Goal: Transaction & Acquisition: Obtain resource

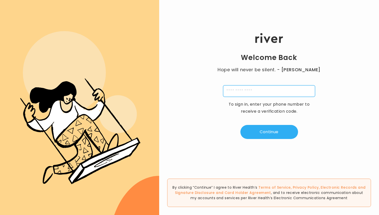
click at [246, 91] on input "tel" at bounding box center [269, 91] width 92 height 12
type input "**********"
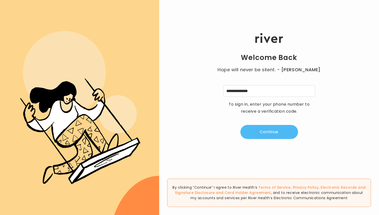
click at [271, 129] on button "Continue" at bounding box center [269, 132] width 58 height 14
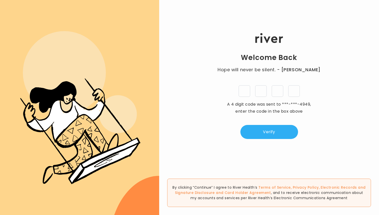
type input "*"
click at [270, 125] on button "Verify" at bounding box center [269, 132] width 58 height 14
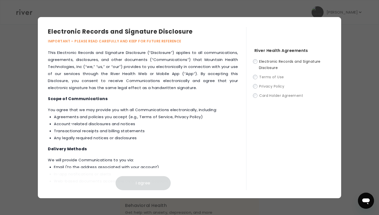
scroll to position [233, 0]
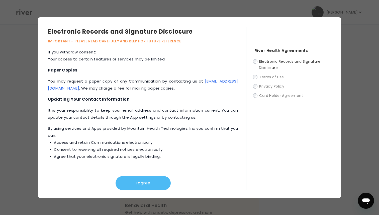
click at [155, 184] on button "I agree" at bounding box center [142, 183] width 55 height 14
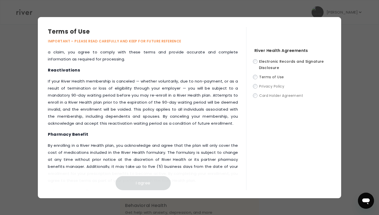
scroll to position [652, 0]
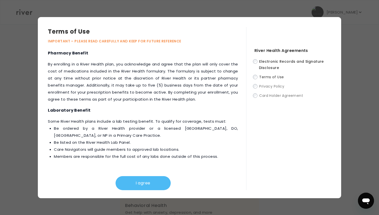
click at [155, 180] on button "I agree" at bounding box center [142, 183] width 55 height 14
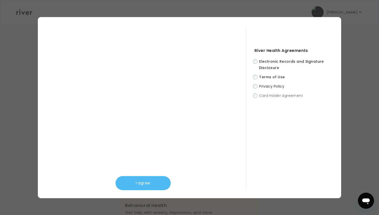
click at [142, 187] on button "I agree" at bounding box center [142, 183] width 55 height 14
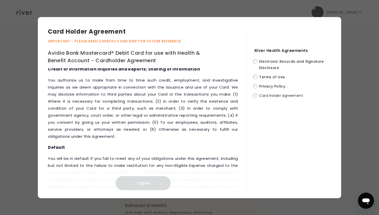
scroll to position [2514, 0]
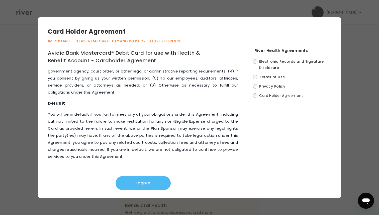
click at [154, 178] on button "I agree" at bounding box center [142, 183] width 55 height 14
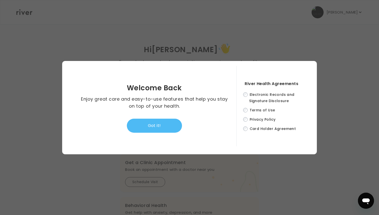
click at [159, 123] on button "Got it!" at bounding box center [154, 125] width 55 height 14
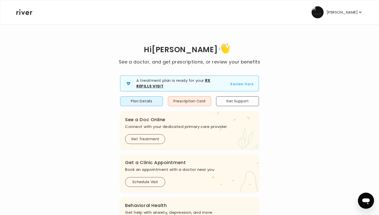
click at [238, 83] on button "Review Here" at bounding box center [241, 84] width 23 height 6
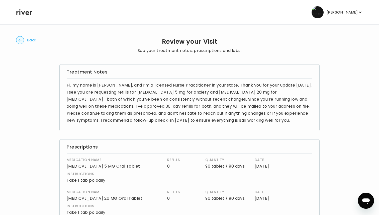
click at [21, 38] on circle "button" at bounding box center [20, 40] width 8 height 8
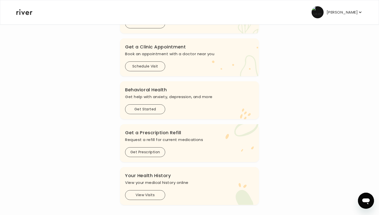
scroll to position [93, 0]
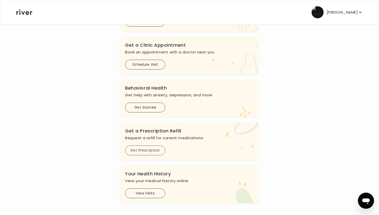
click at [153, 148] on button "Get Prescription" at bounding box center [145, 150] width 40 height 10
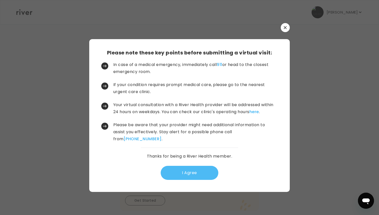
click at [185, 178] on button "I Agree" at bounding box center [190, 173] width 58 height 14
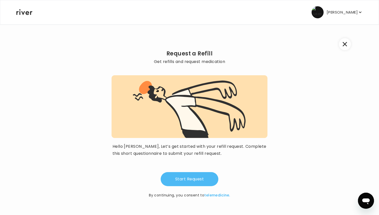
click at [191, 178] on button "Start Request" at bounding box center [190, 179] width 58 height 14
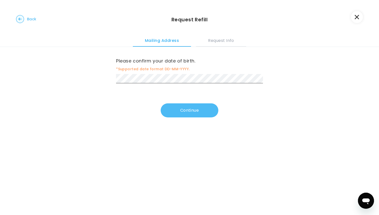
click at [182, 109] on button "Continue" at bounding box center [190, 110] width 58 height 14
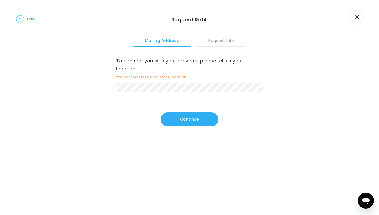
drag, startPoint x: 182, startPoint y: 109, endPoint x: 182, endPoint y: 92, distance: 16.8
click at [182, 106] on div "To connect you with your provider, please tell us your location. *Select the st…" at bounding box center [189, 86] width 147 height 79
click at [190, 114] on button "Continue" at bounding box center [190, 119] width 58 height 14
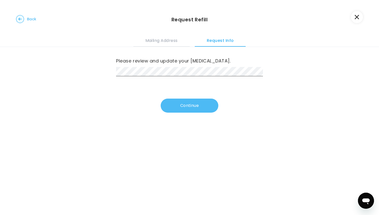
click at [184, 106] on button "Continue" at bounding box center [190, 105] width 58 height 14
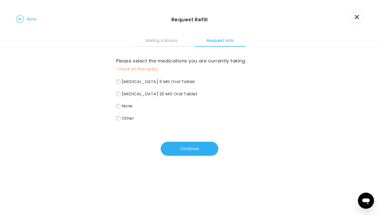
click at [119, 90] on div "escitalopram oxalate 5 MG Oral Tablet atorvastatin calcium 20 MG Oral Tablet No…" at bounding box center [189, 100] width 147 height 44
click at [184, 147] on button "Continue" at bounding box center [190, 149] width 58 height 14
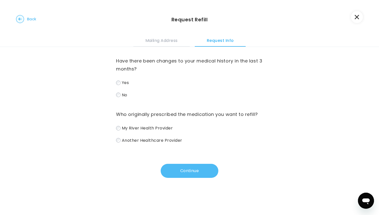
click at [204, 173] on button "Continue" at bounding box center [190, 171] width 58 height 14
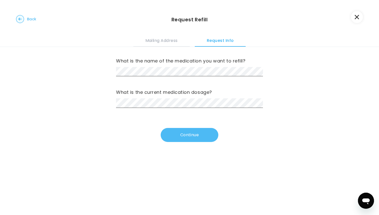
click at [193, 139] on button "Continue" at bounding box center [190, 135] width 58 height 14
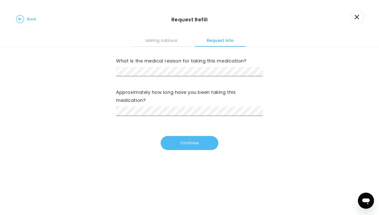
click at [194, 146] on button "Continue" at bounding box center [190, 143] width 58 height 14
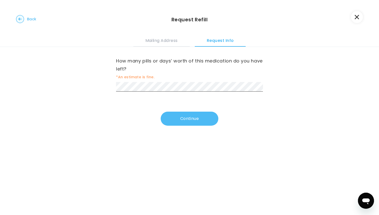
click at [191, 121] on button "Continue" at bounding box center [190, 118] width 58 height 14
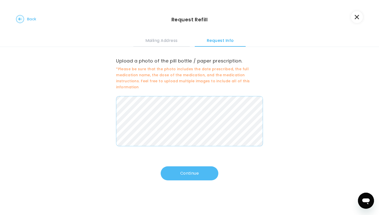
click at [192, 172] on button "Continue" at bounding box center [190, 173] width 58 height 14
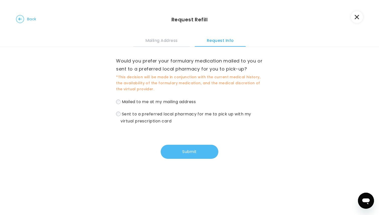
click at [197, 153] on button "Submit" at bounding box center [190, 152] width 58 height 14
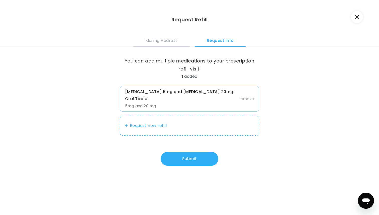
click at [167, 43] on button "Mailing Address" at bounding box center [161, 40] width 56 height 14
click at [160, 42] on button "Mailing Address" at bounding box center [161, 40] width 56 height 14
click at [218, 42] on button "Request Info" at bounding box center [220, 40] width 51 height 14
click at [191, 161] on button "Submit" at bounding box center [190, 159] width 58 height 14
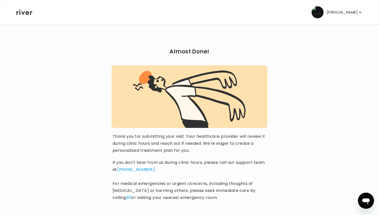
scroll to position [29, 0]
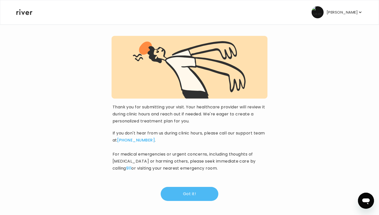
click at [194, 194] on button "Got it!" at bounding box center [190, 194] width 58 height 14
